Goal: Use online tool/utility: Use online tool/utility

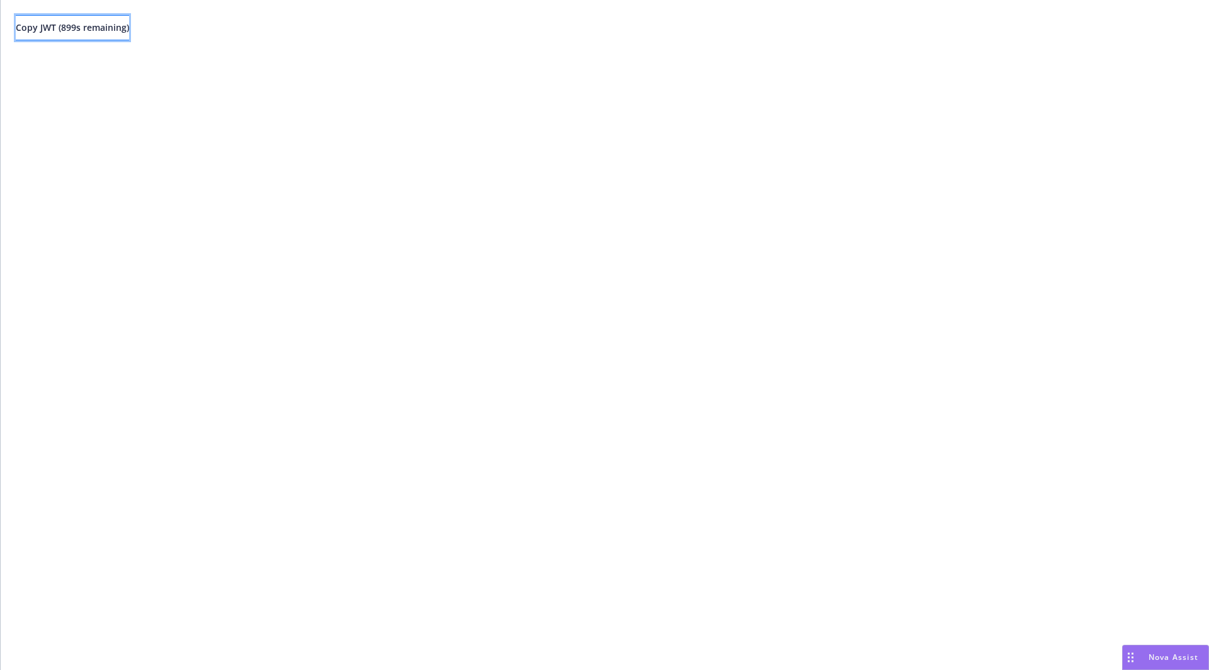
click at [115, 38] on button "Copy JWT ( 899 s remaining)" at bounding box center [72, 27] width 113 height 25
